Goal: Information Seeking & Learning: Understand process/instructions

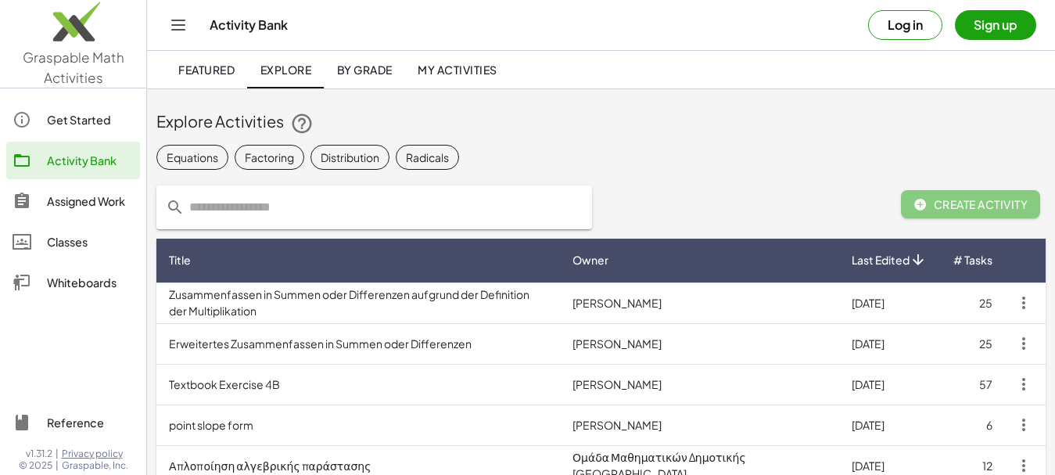
scroll to position [78, 0]
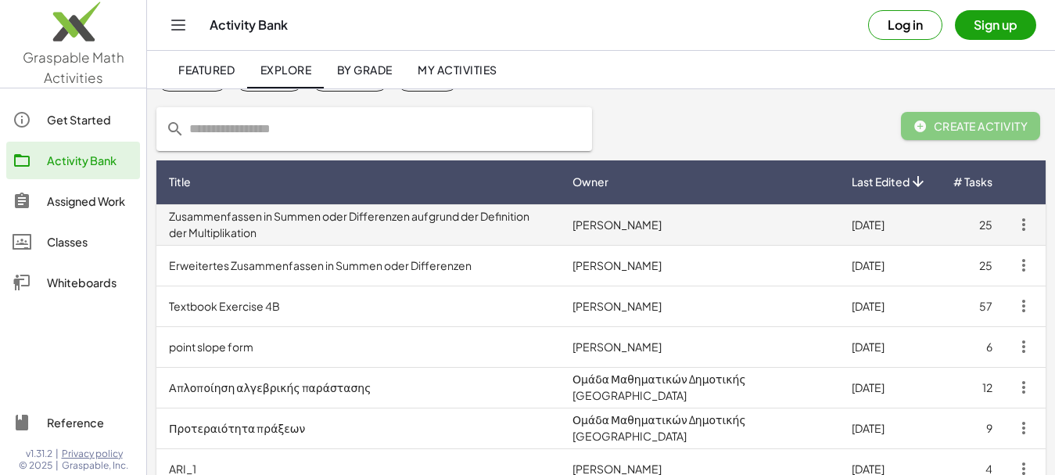
click at [392, 225] on td "Zusammenfassen in Summen oder Differenzen aufgrund der Definition der Multiplik…" at bounding box center [358, 224] width 404 height 41
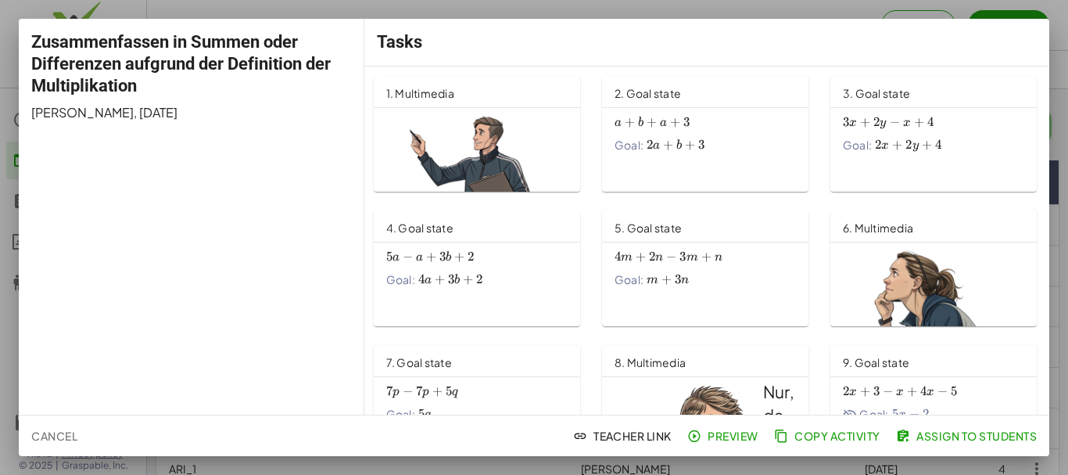
click at [457, 145] on img at bounding box center [476, 238] width 181 height 254
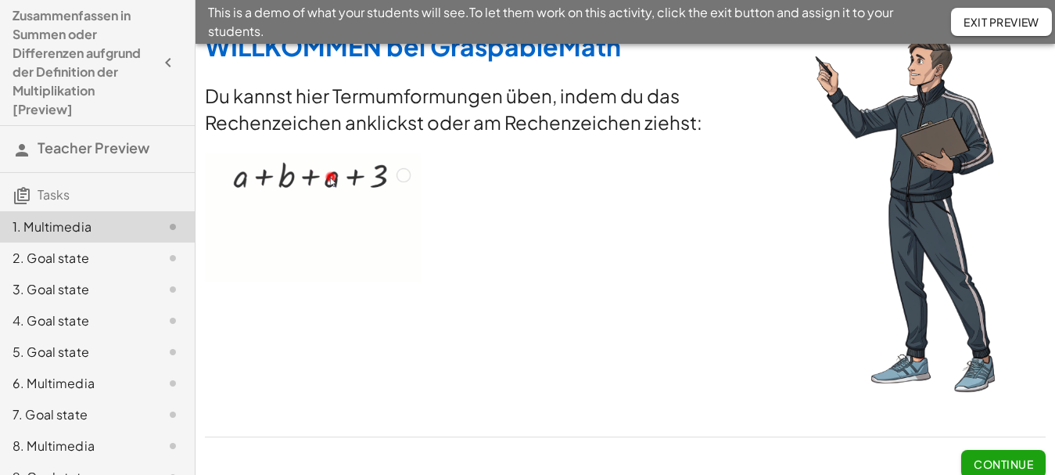
scroll to position [37, 0]
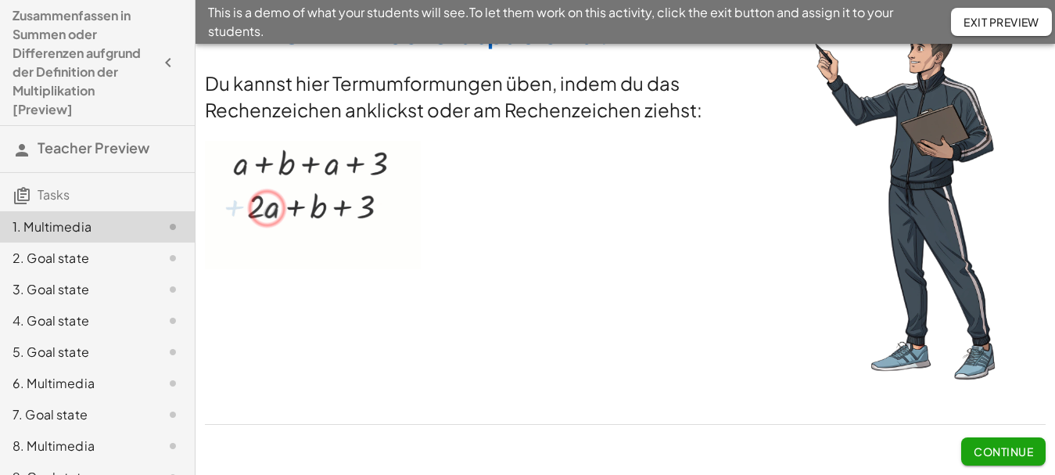
click at [991, 453] on span "Continue" at bounding box center [1003, 451] width 59 height 14
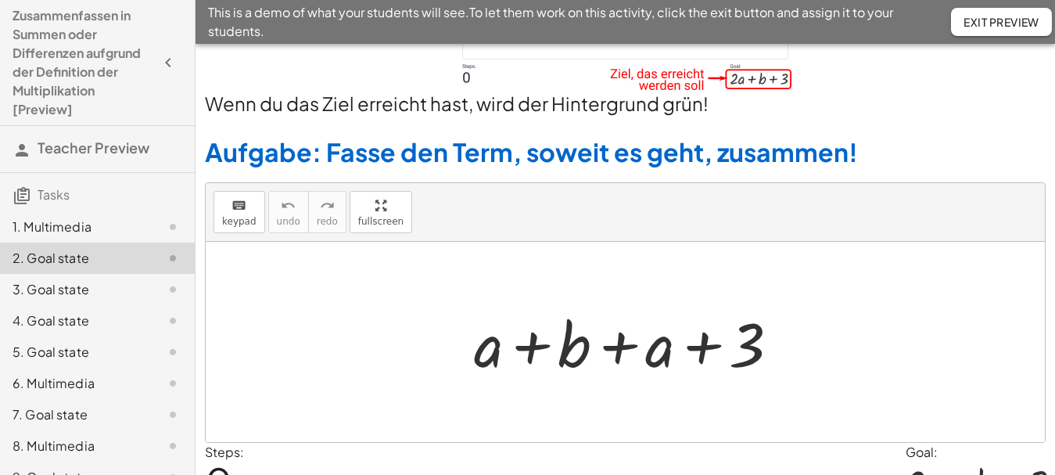
scroll to position [210, 0]
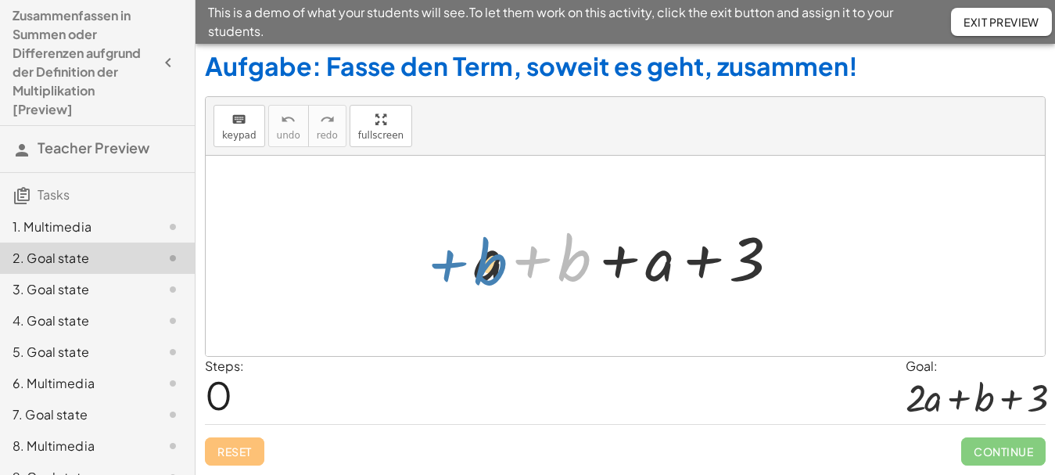
drag, startPoint x: 582, startPoint y: 253, endPoint x: 500, endPoint y: 257, distance: 82.2
click at [500, 257] on div at bounding box center [630, 256] width 329 height 81
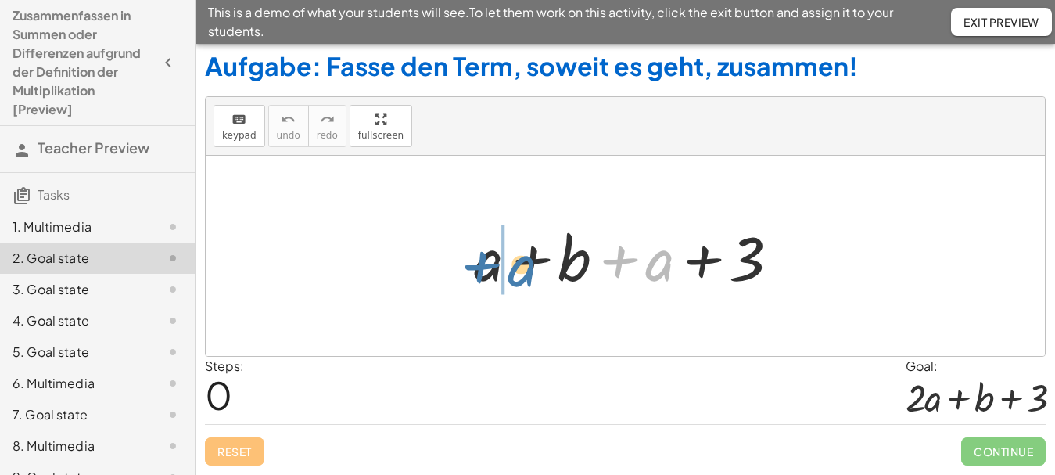
drag, startPoint x: 666, startPoint y: 262, endPoint x: 526, endPoint y: 267, distance: 139.3
click at [526, 267] on div at bounding box center [630, 256] width 329 height 81
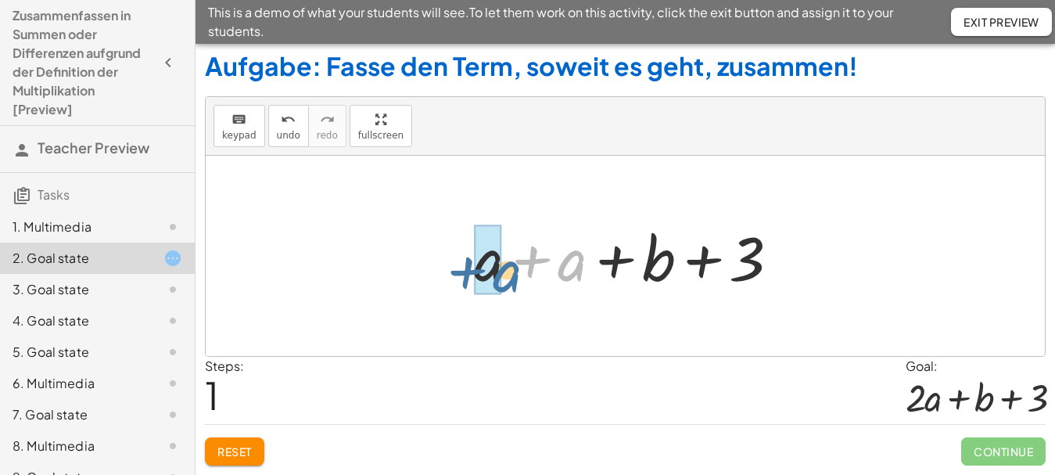
drag, startPoint x: 569, startPoint y: 263, endPoint x: 504, endPoint y: 274, distance: 65.8
click at [504, 274] on div at bounding box center [630, 256] width 329 height 81
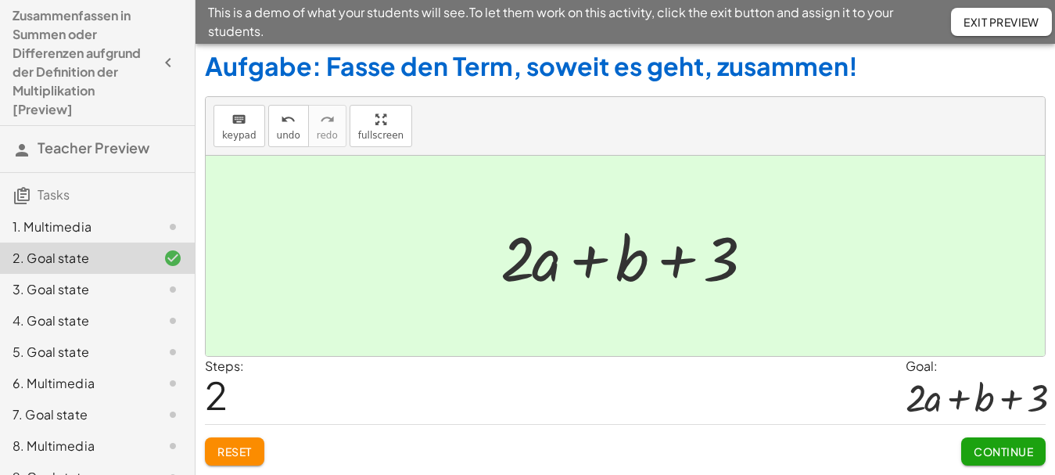
click at [999, 452] on span "Continue" at bounding box center [1003, 451] width 59 height 14
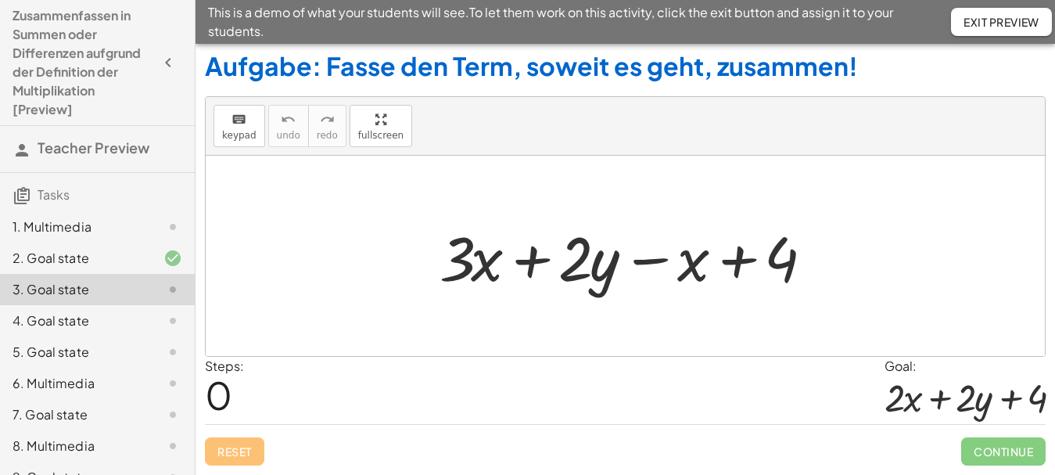
scroll to position [5, 0]
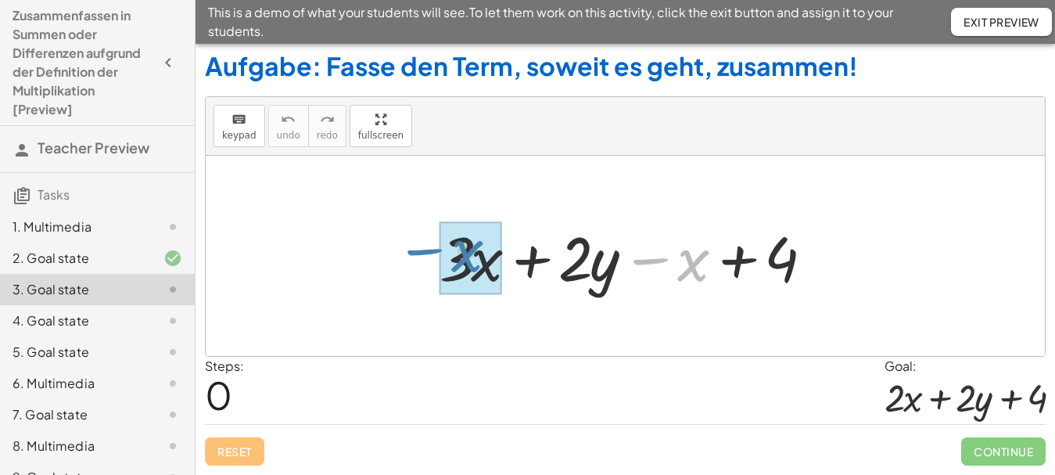
drag, startPoint x: 694, startPoint y: 258, endPoint x: 466, endPoint y: 249, distance: 227.8
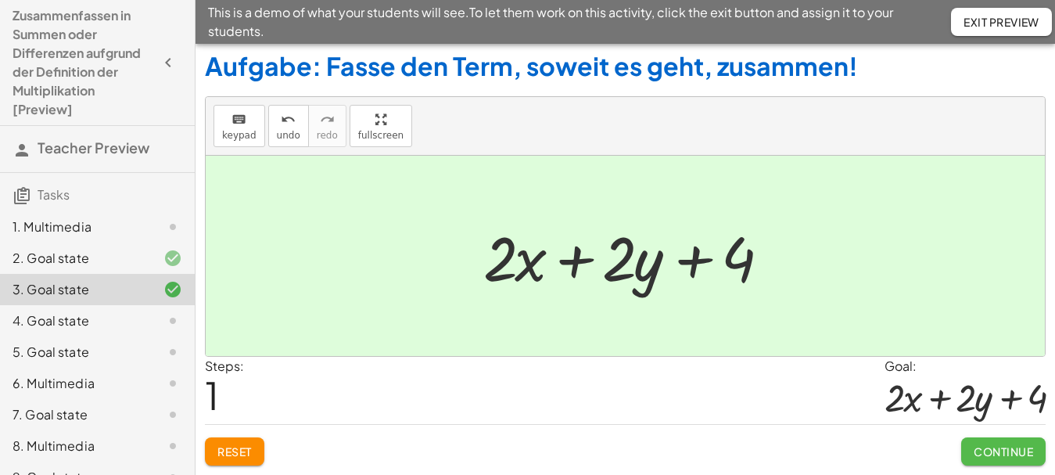
click at [982, 447] on span "Continue" at bounding box center [1003, 451] width 59 height 14
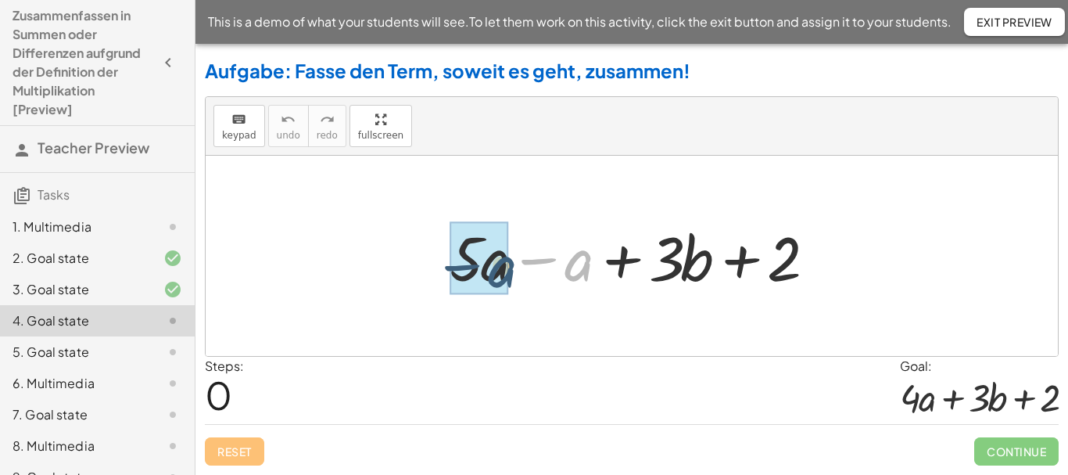
drag, startPoint x: 587, startPoint y: 261, endPoint x: 504, endPoint y: 264, distance: 82.9
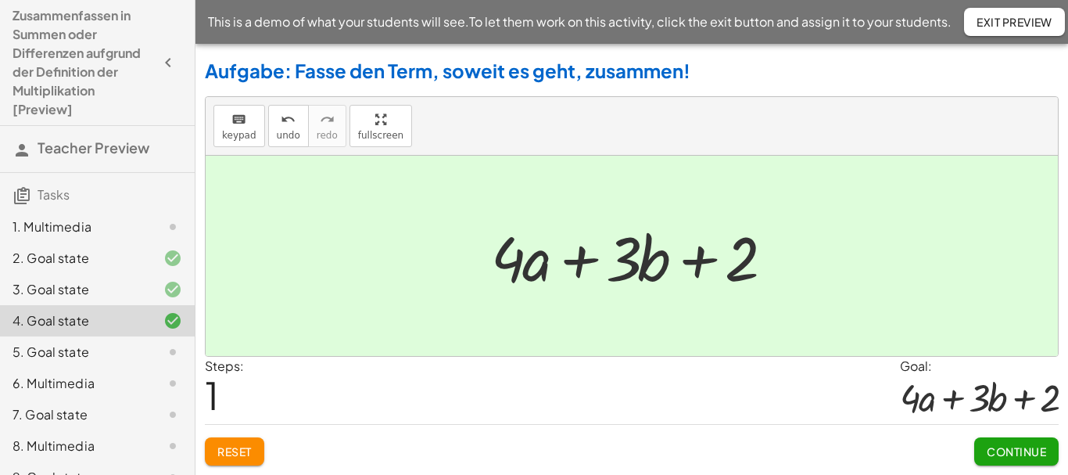
click at [1023, 452] on span "Continue" at bounding box center [1016, 451] width 59 height 14
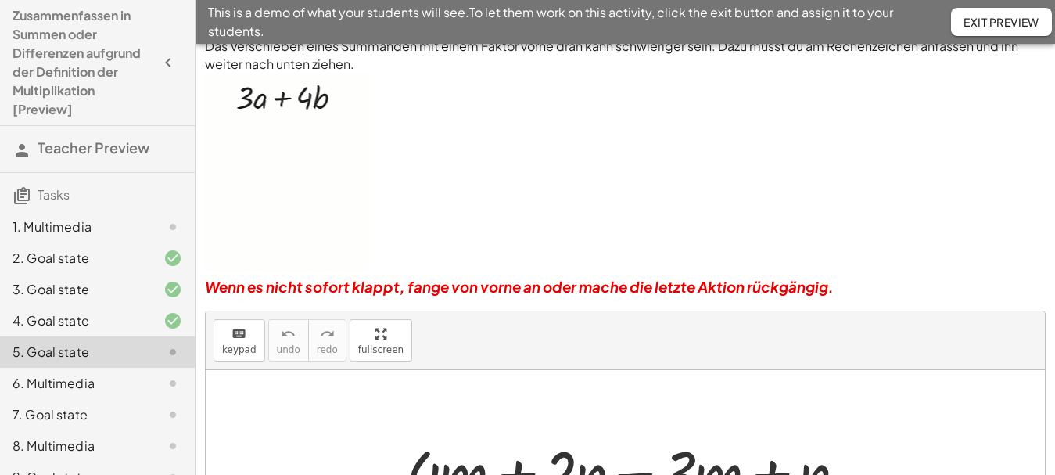
scroll to position [274, 0]
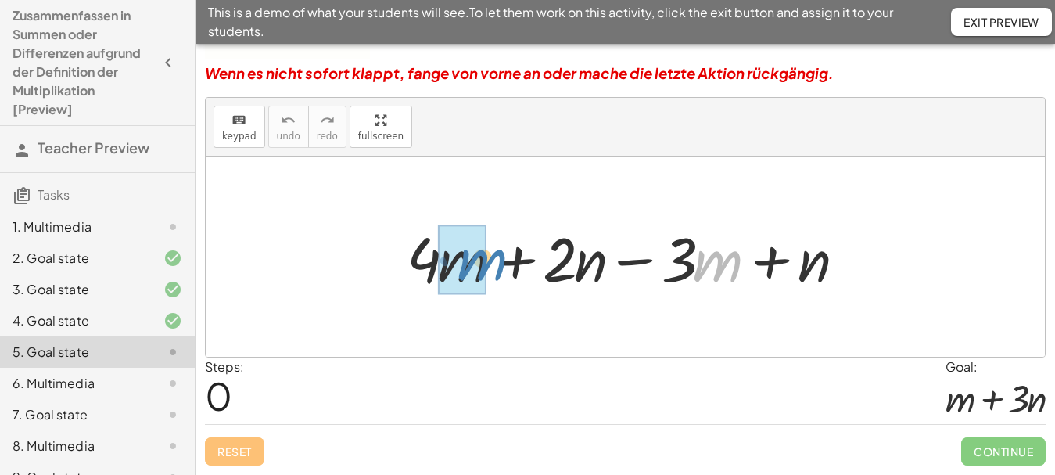
drag, startPoint x: 715, startPoint y: 276, endPoint x: 478, endPoint y: 275, distance: 237.0
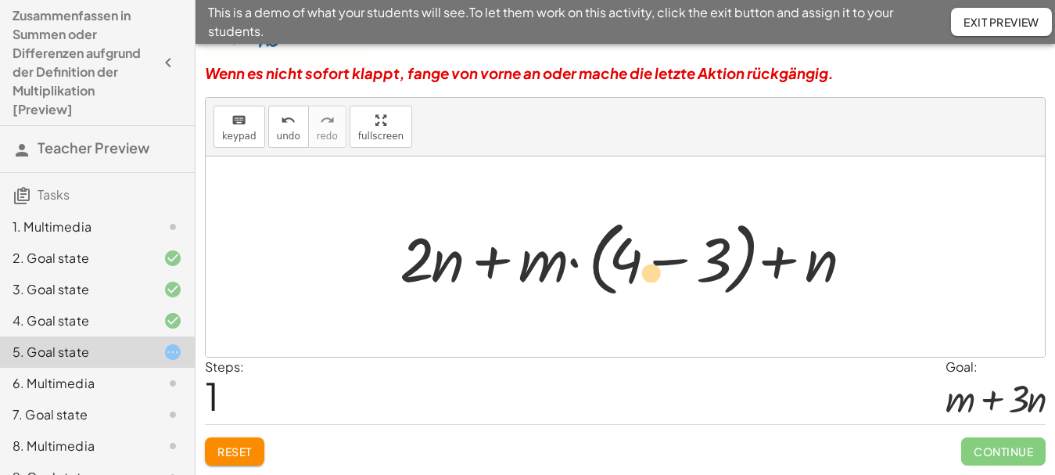
drag, startPoint x: 627, startPoint y: 275, endPoint x: 657, endPoint y: 289, distance: 32.6
click at [657, 289] on div at bounding box center [631, 257] width 479 height 90
drag, startPoint x: 806, startPoint y: 272, endPoint x: 443, endPoint y: 274, distance: 363.7
click at [443, 274] on div at bounding box center [631, 257] width 479 height 90
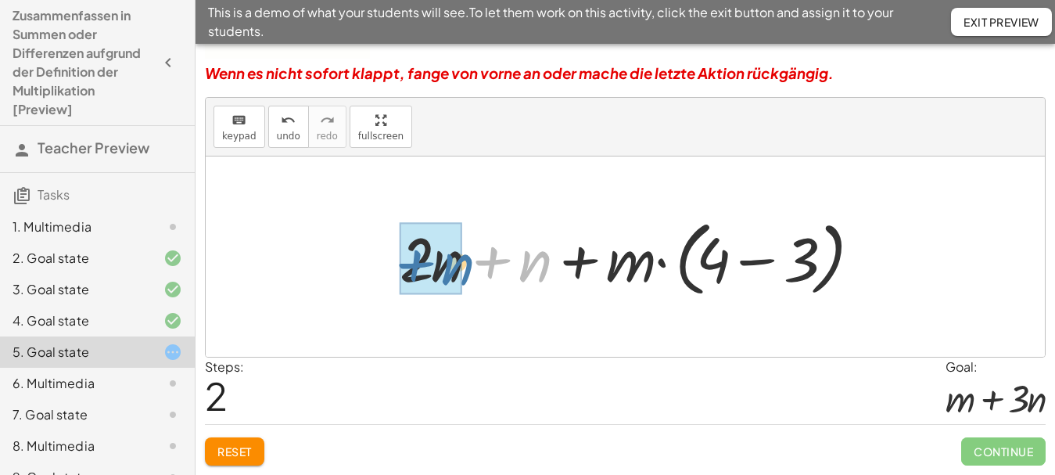
drag, startPoint x: 530, startPoint y: 255, endPoint x: 453, endPoint y: 257, distance: 77.5
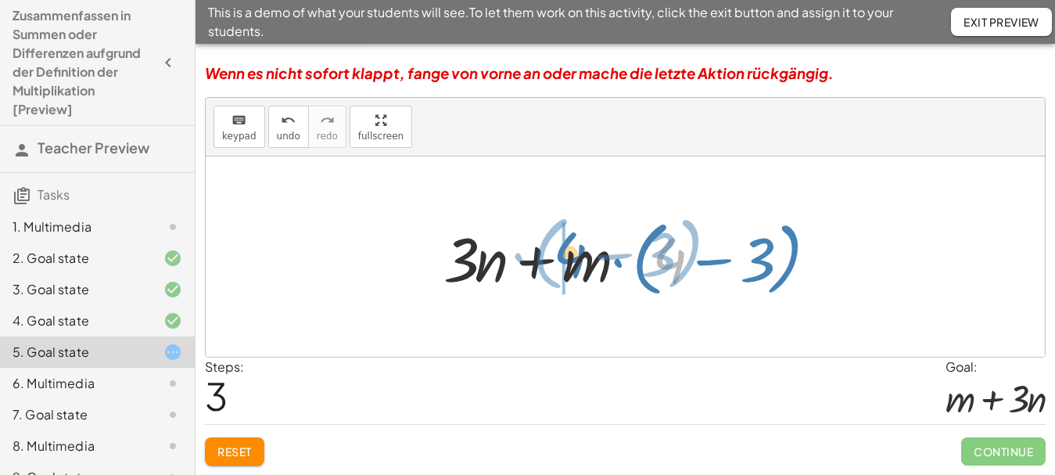
drag, startPoint x: 677, startPoint y: 276, endPoint x: 577, endPoint y: 271, distance: 99.5
click at [577, 271] on div at bounding box center [632, 257] width 392 height 90
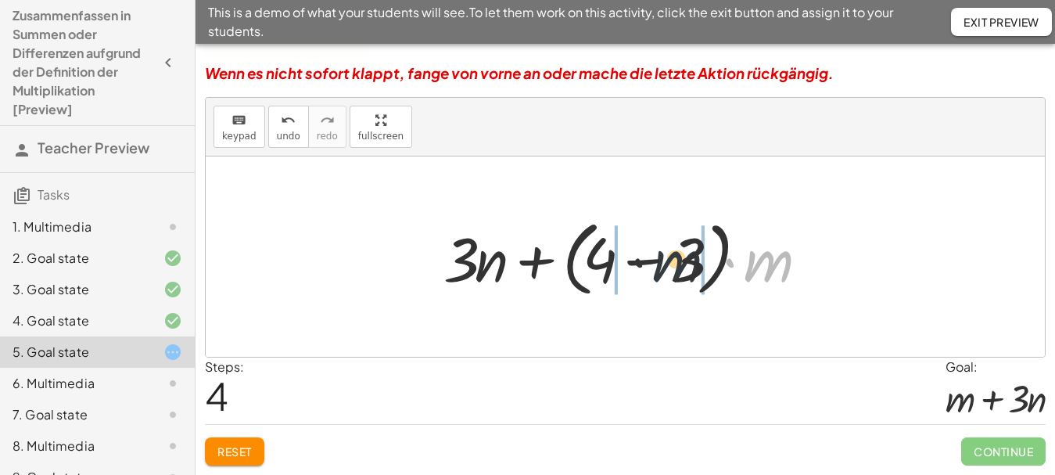
drag, startPoint x: 767, startPoint y: 268, endPoint x: 663, endPoint y: 265, distance: 104.1
click at [663, 265] on div at bounding box center [632, 257] width 392 height 90
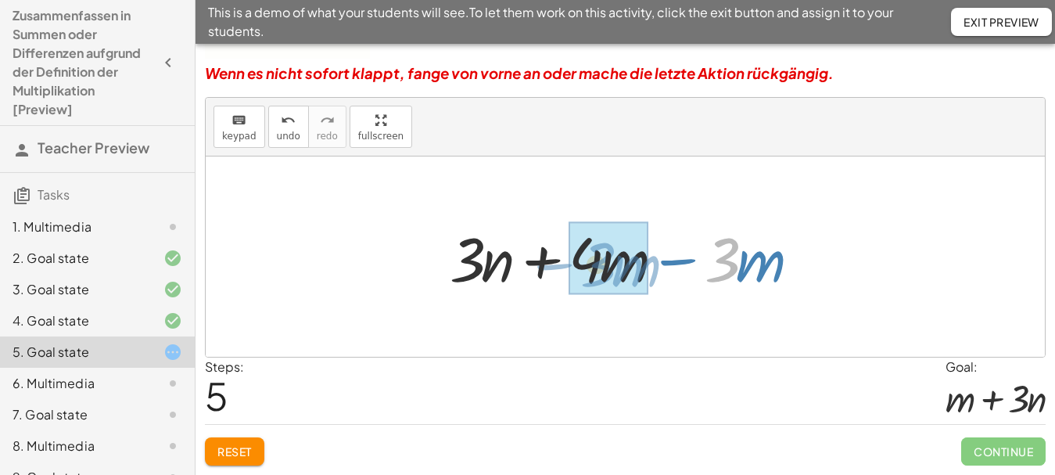
drag, startPoint x: 727, startPoint y: 264, endPoint x: 602, endPoint y: 268, distance: 125.2
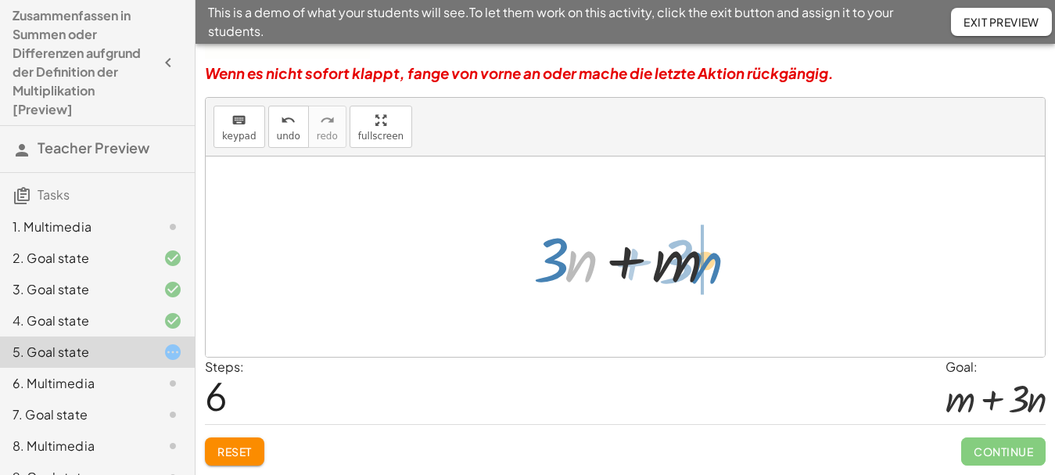
drag, startPoint x: 577, startPoint y: 276, endPoint x: 726, endPoint y: 275, distance: 148.6
click at [726, 275] on div at bounding box center [631, 257] width 210 height 81
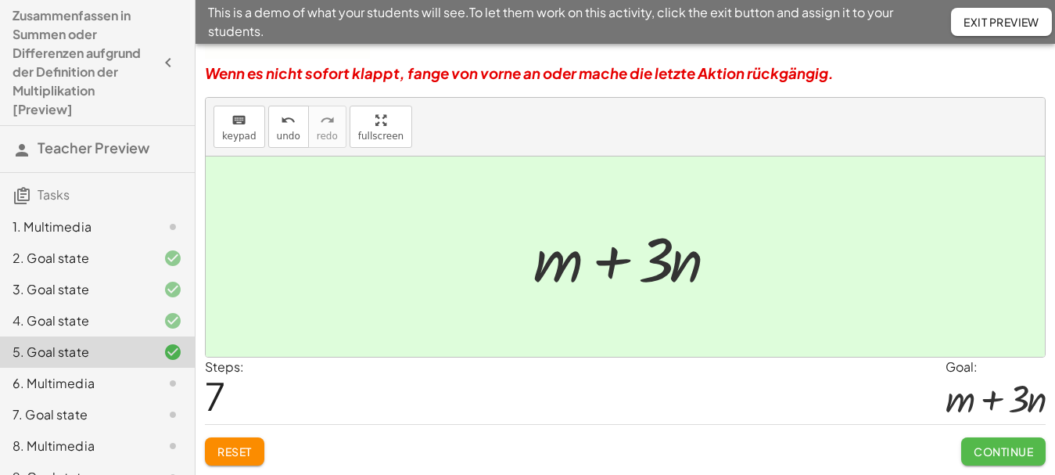
click at [996, 449] on span "Continue" at bounding box center [1003, 451] width 59 height 14
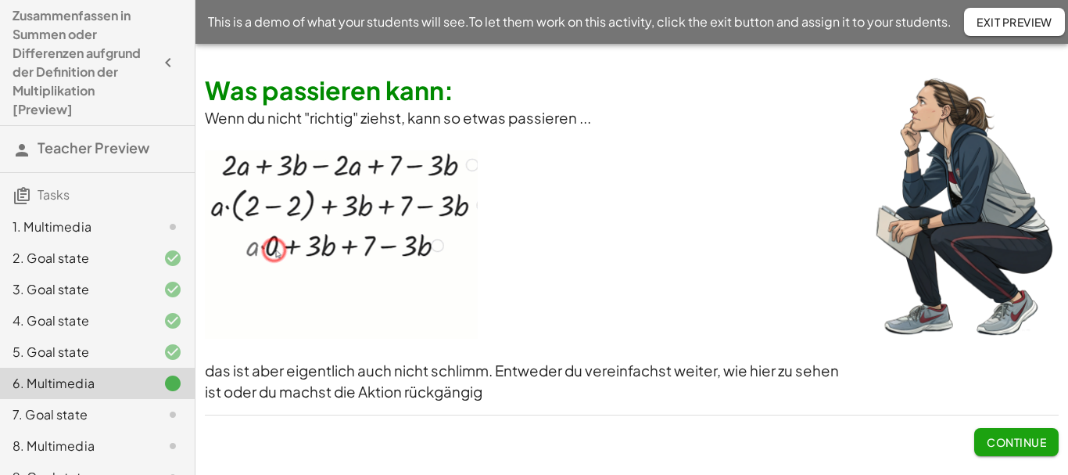
click at [1011, 436] on span "Continue" at bounding box center [1016, 442] width 59 height 14
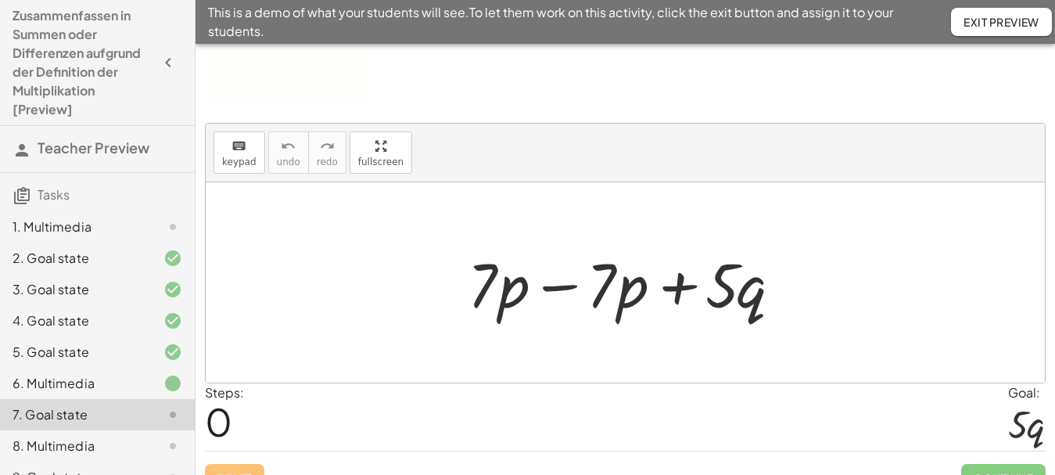
scroll to position [156, 0]
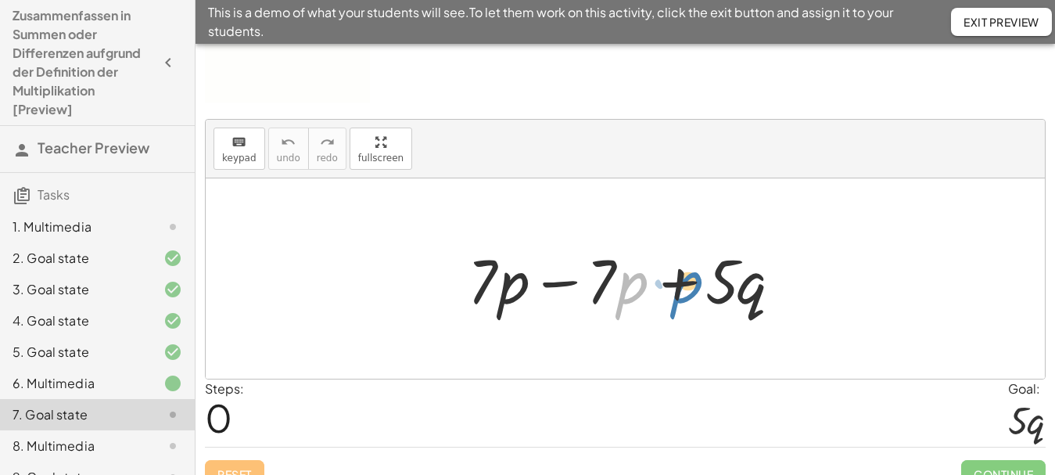
drag, startPoint x: 631, startPoint y: 292, endPoint x: 682, endPoint y: 292, distance: 50.8
click at [684, 292] on div at bounding box center [631, 279] width 343 height 81
drag, startPoint x: 618, startPoint y: 284, endPoint x: 617, endPoint y: 273, distance: 11.0
click at [617, 273] on div at bounding box center [631, 279] width 343 height 81
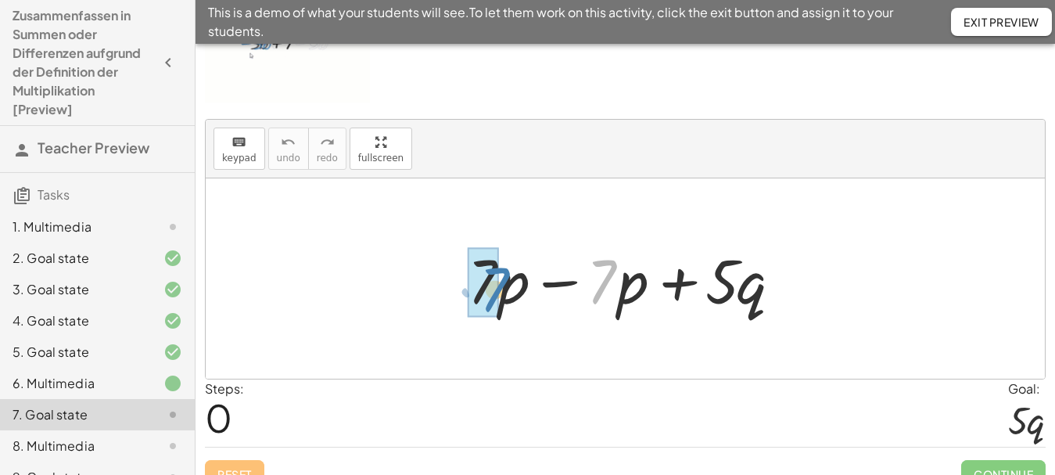
drag, startPoint x: 603, startPoint y: 282, endPoint x: 500, endPoint y: 290, distance: 103.5
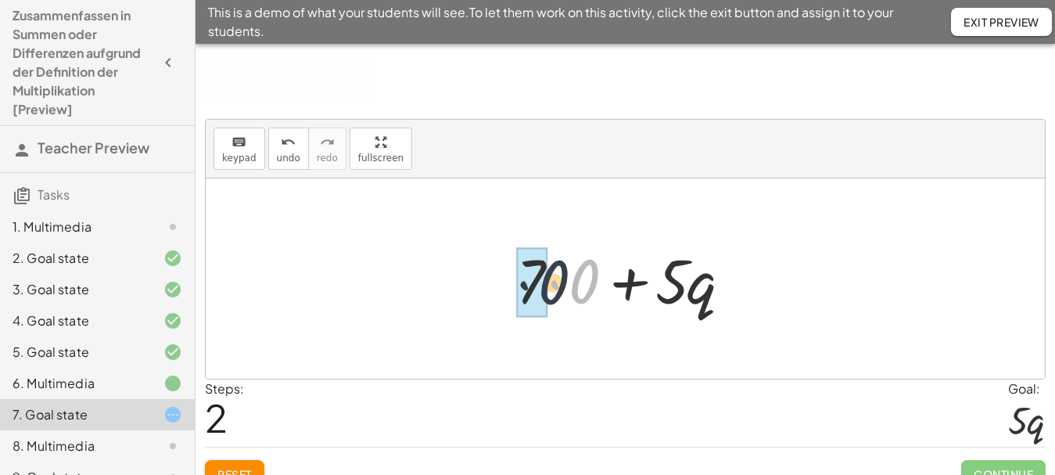
drag, startPoint x: 581, startPoint y: 288, endPoint x: 547, endPoint y: 287, distance: 34.4
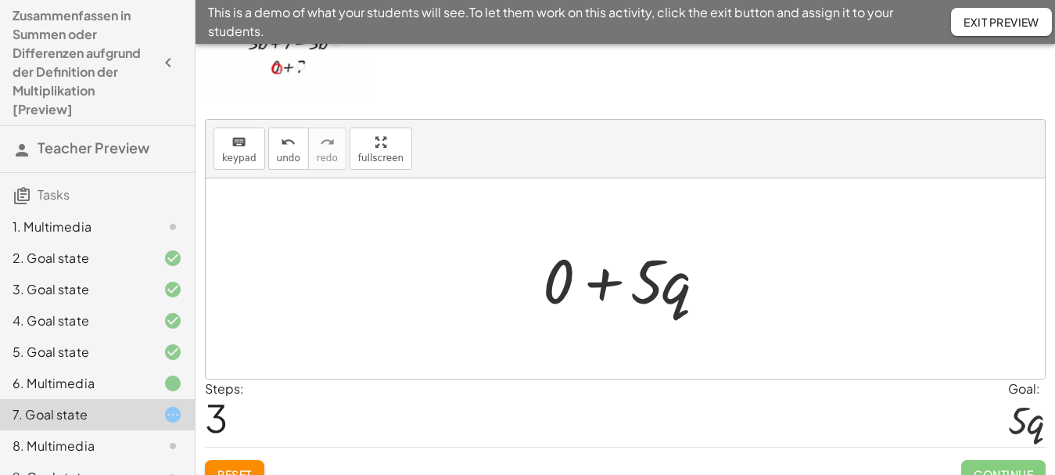
scroll to position [179, 0]
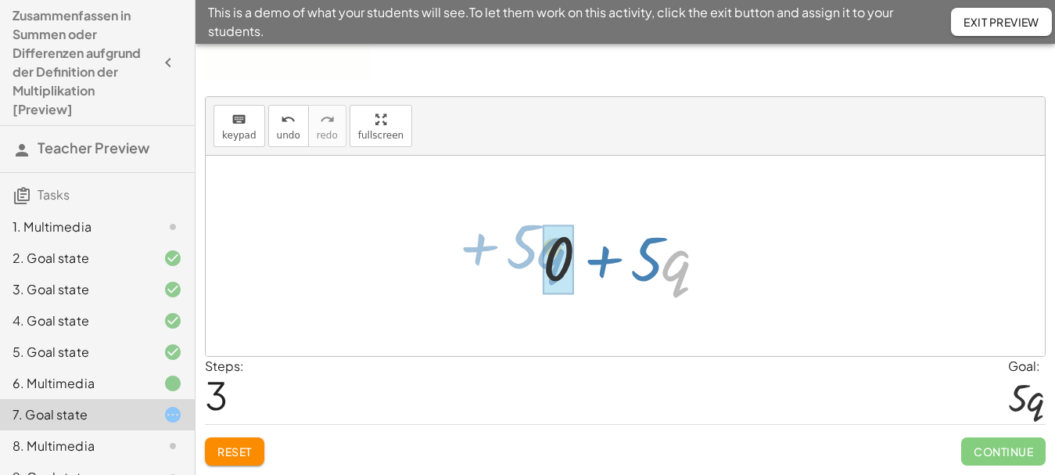
drag, startPoint x: 662, startPoint y: 261, endPoint x: 537, endPoint y: 249, distance: 125.8
click at [537, 249] on div at bounding box center [631, 256] width 193 height 81
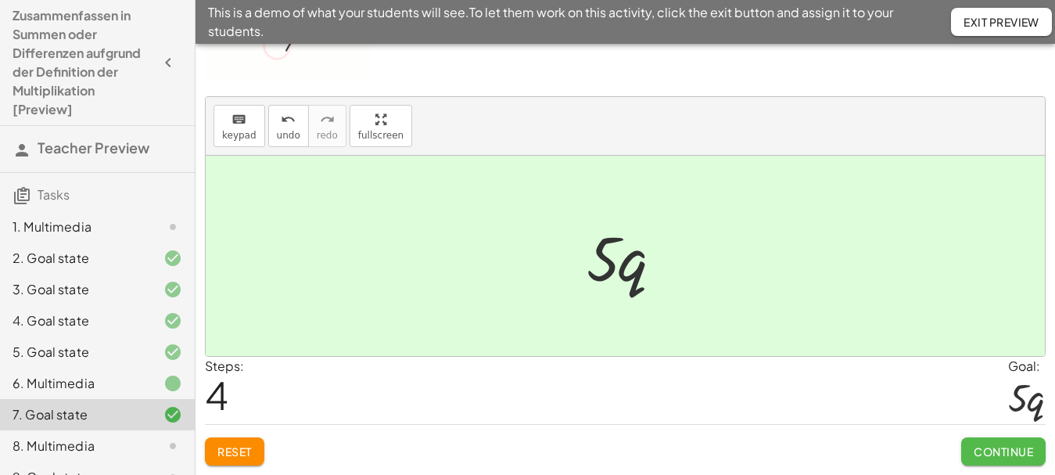
click at [1000, 444] on span "Continue" at bounding box center [1003, 451] width 59 height 14
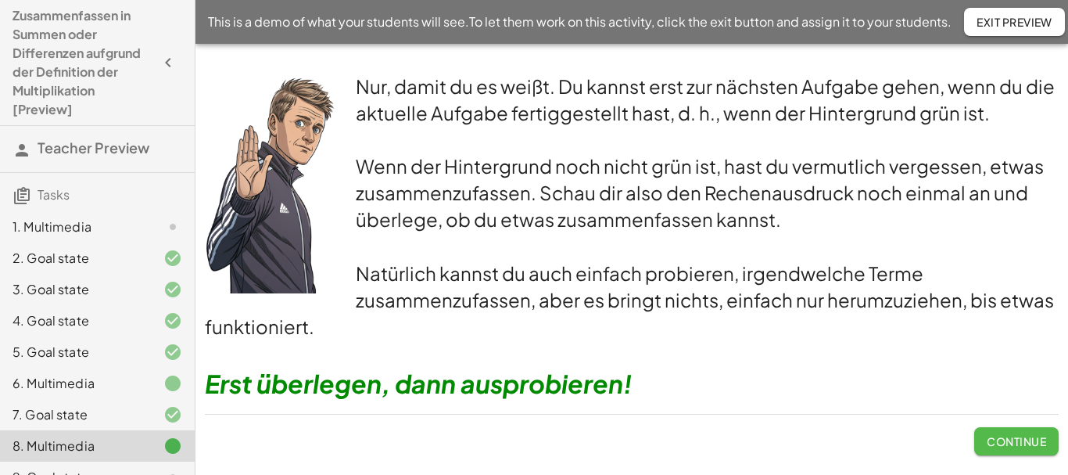
click at [993, 436] on span "Continue" at bounding box center [1016, 441] width 59 height 14
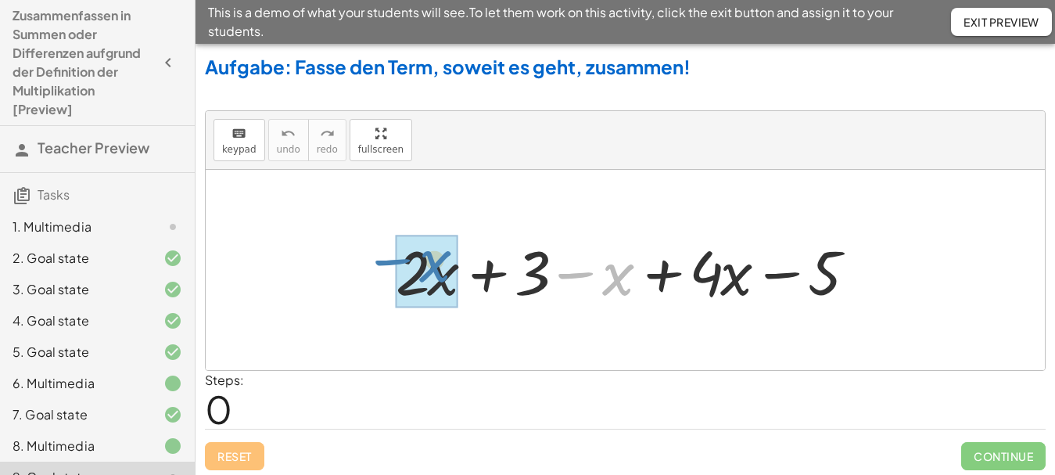
drag, startPoint x: 623, startPoint y: 278, endPoint x: 436, endPoint y: 264, distance: 186.6
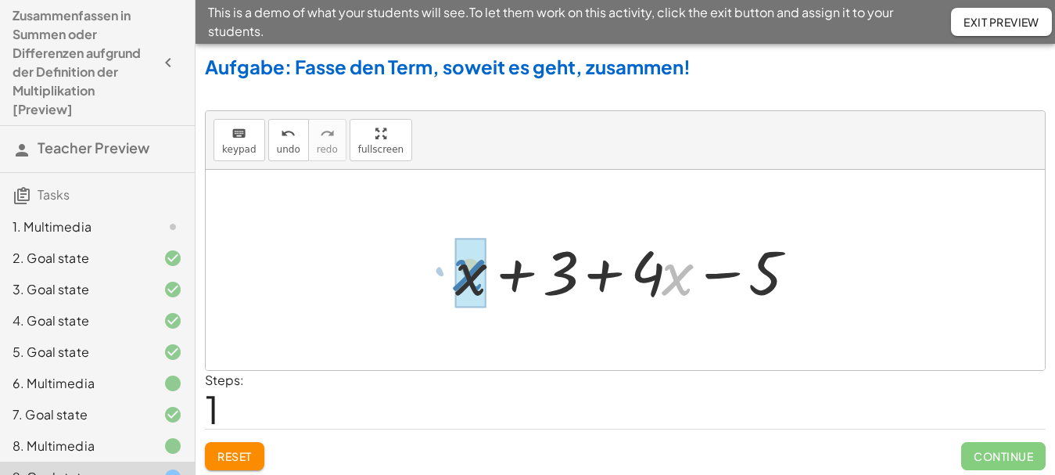
drag, startPoint x: 671, startPoint y: 279, endPoint x: 461, endPoint y: 274, distance: 210.5
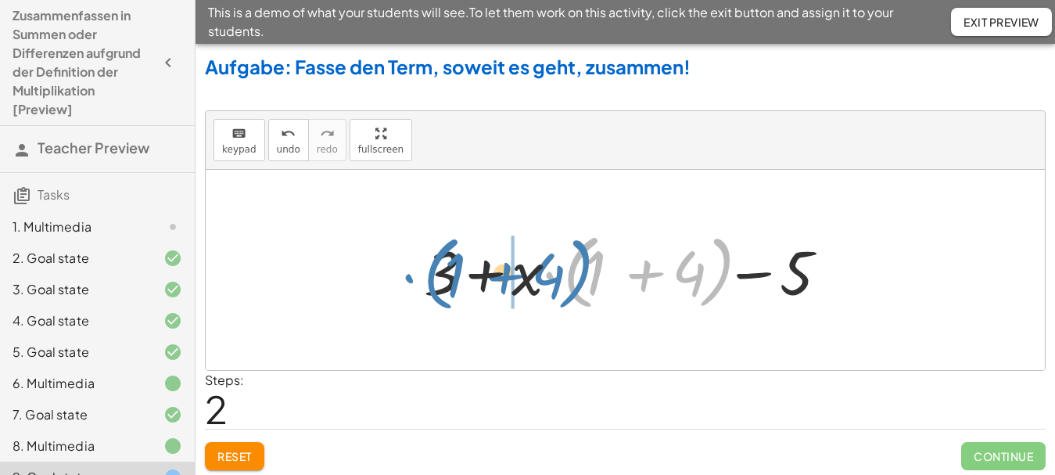
drag, startPoint x: 708, startPoint y: 271, endPoint x: 566, endPoint y: 274, distance: 141.6
click at [566, 274] on div at bounding box center [631, 270] width 430 height 90
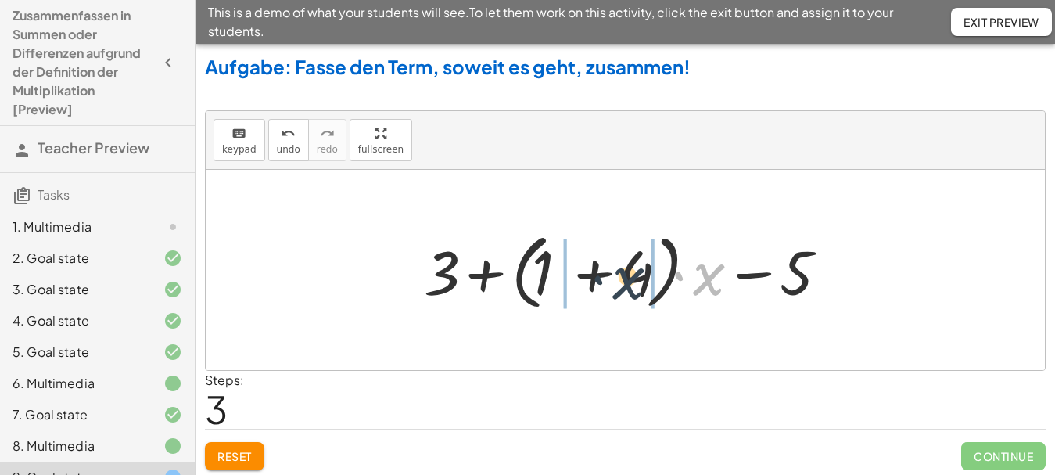
drag, startPoint x: 662, startPoint y: 282, endPoint x: 619, endPoint y: 279, distance: 43.9
click at [619, 279] on div at bounding box center [631, 270] width 430 height 90
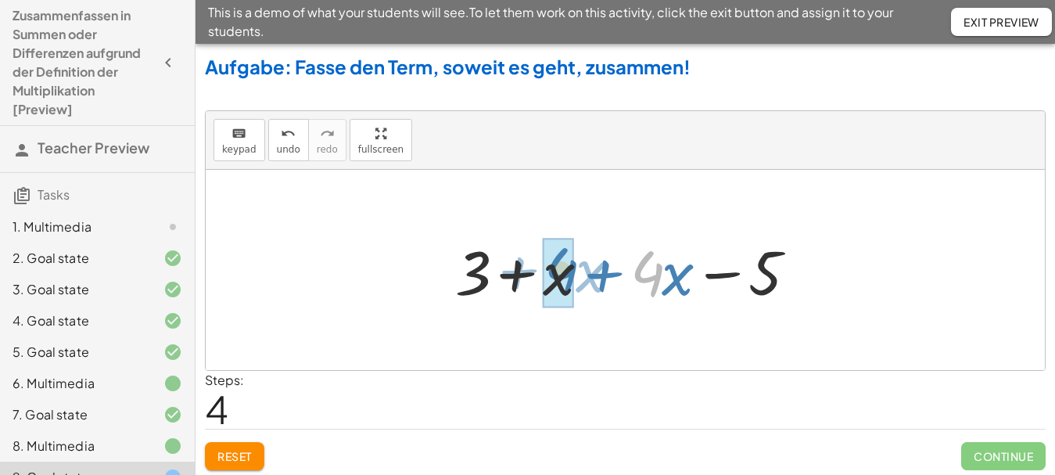
drag, startPoint x: 659, startPoint y: 275, endPoint x: 573, endPoint y: 271, distance: 85.3
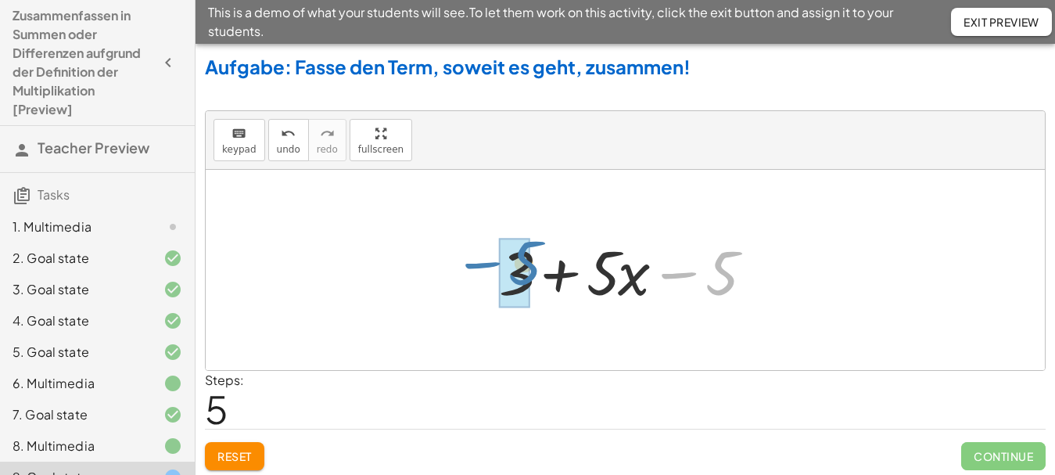
drag, startPoint x: 710, startPoint y: 282, endPoint x: 511, endPoint y: 274, distance: 199.6
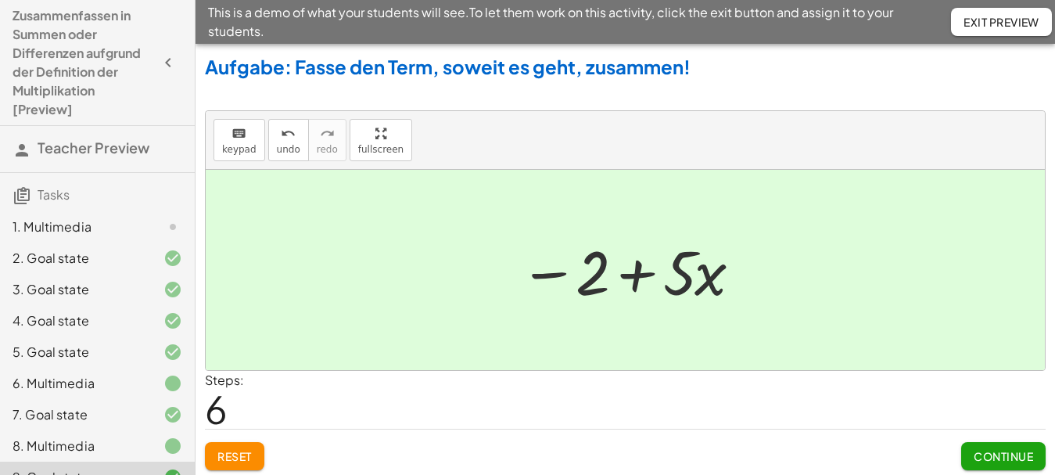
click at [994, 450] on span "Continue" at bounding box center [1003, 456] width 59 height 14
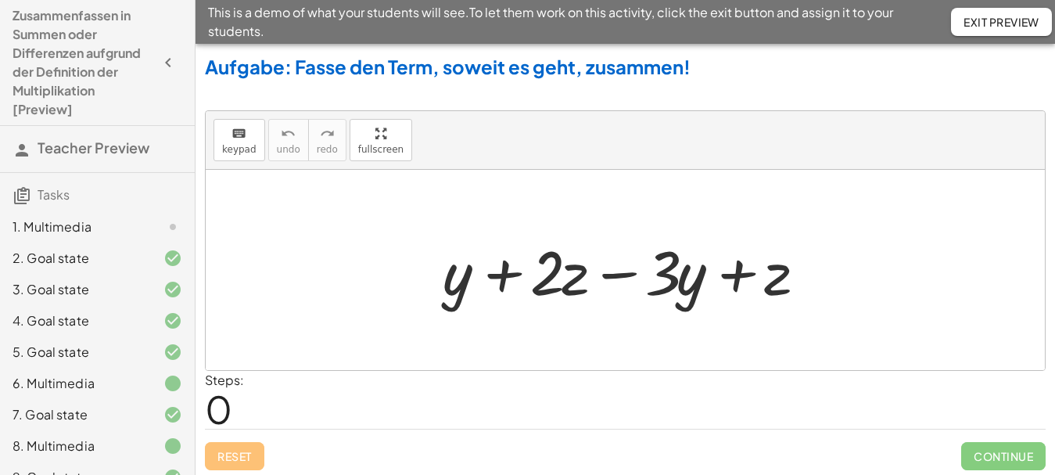
scroll to position [5, 0]
